Goal: Task Accomplishment & Management: Manage account settings

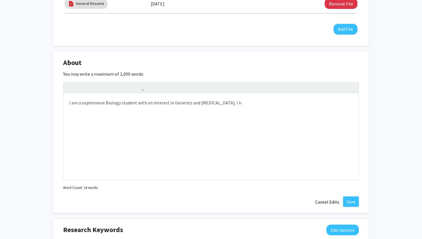
scroll to position [217, 0]
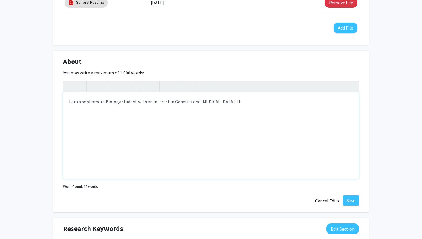
click at [247, 105] on div "I am a sophomore Biology student with an interest in Genetics and [MEDICAL_DATA…" at bounding box center [211, 135] width 295 height 86
click at [109, 108] on div "I am a sophomore Biology student with an interest in Genetics and [MEDICAL_DATA…" at bounding box center [211, 135] width 295 height 86
click at [111, 109] on div "I am a sophomore Biology student with an interest in Genetics and [MEDICAL_DATA…" at bounding box center [211, 135] width 295 height 86
type textarea "I am a sophomore Biology student with an interest in Genetics and [MEDICAL_DATA…"
click at [127, 115] on div "I am a sophomore Biology student with an interest in Genetics and [MEDICAL_DATA…" at bounding box center [211, 135] width 295 height 86
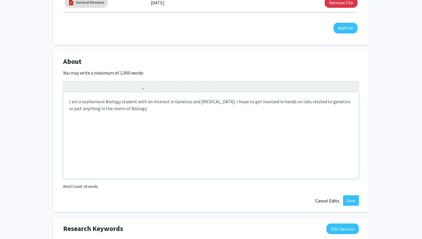
click at [161, 108] on div "I am a sophomore Biology student with an interest in Genetics and [MEDICAL_DATA…" at bounding box center [211, 135] width 295 height 86
click at [354, 198] on button "Save" at bounding box center [351, 200] width 16 height 10
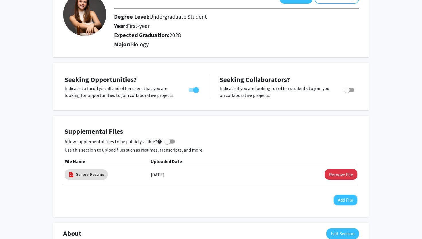
scroll to position [0, 0]
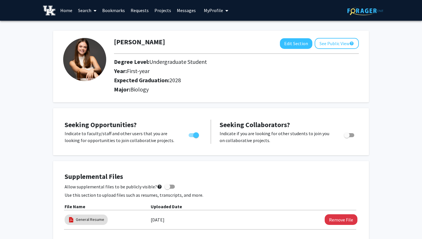
click at [93, 7] on span at bounding box center [93, 11] width 5 height 20
click at [94, 36] on span "Students" at bounding box center [92, 37] width 35 height 11
